Goal: Task Accomplishment & Management: Complete application form

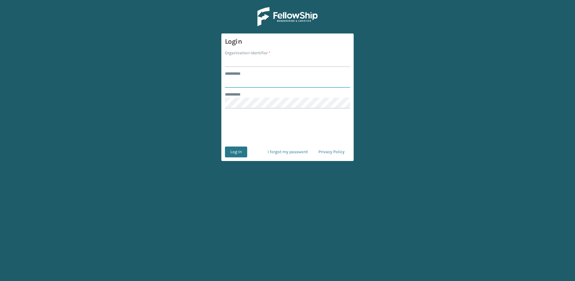
type input "*****"
click at [253, 62] on input "Organization Identifier *" at bounding box center [287, 61] width 125 height 11
click at [236, 152] on button "Log In" at bounding box center [236, 151] width 22 height 11
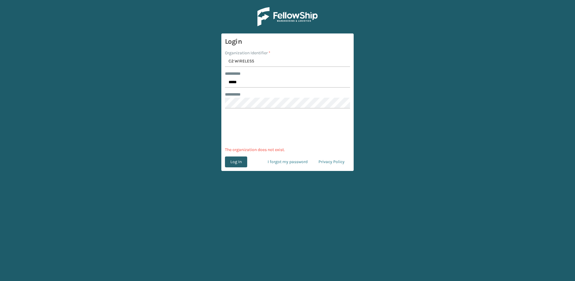
click at [234, 163] on button "Log In" at bounding box center [236, 161] width 22 height 11
click at [260, 64] on input "C2 WIRELESS" at bounding box center [287, 61] width 125 height 11
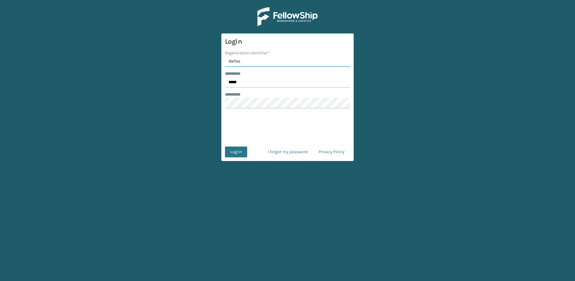
type input "[GEOGRAPHIC_DATA]"
click at [234, 149] on button "Log In" at bounding box center [236, 151] width 22 height 11
